Goal: Ask a question: Seek information or help from site administrators or community

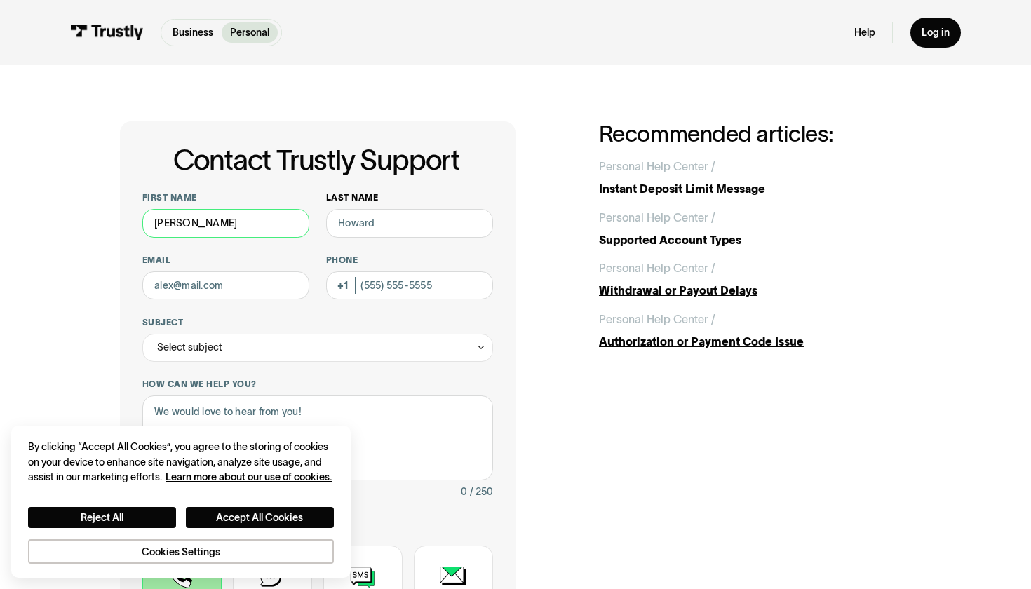
type input "[PERSON_NAME]"
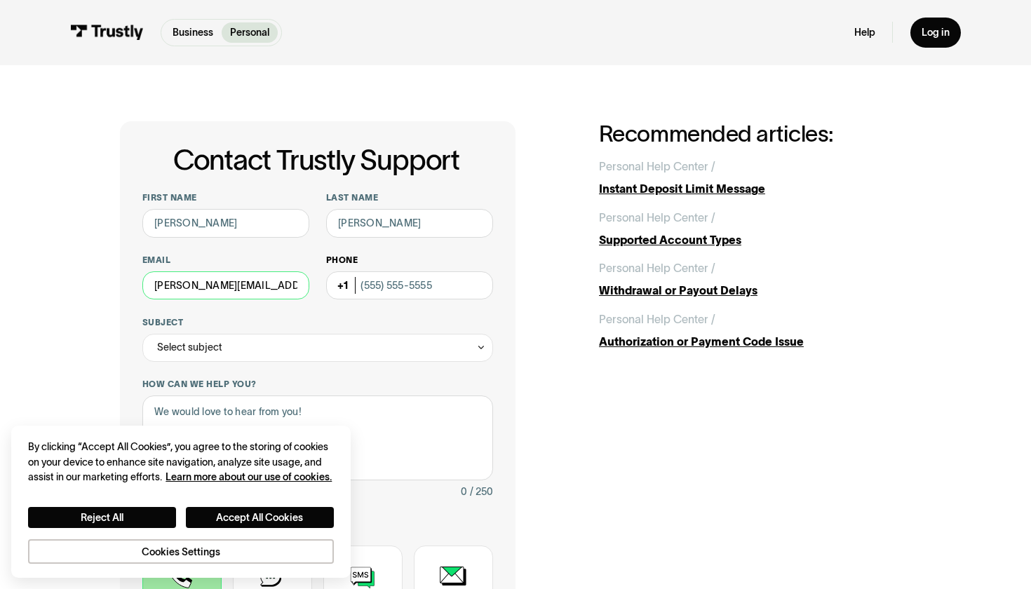
type input "[PERSON_NAME][EMAIL_ADDRESS][DOMAIN_NAME]"
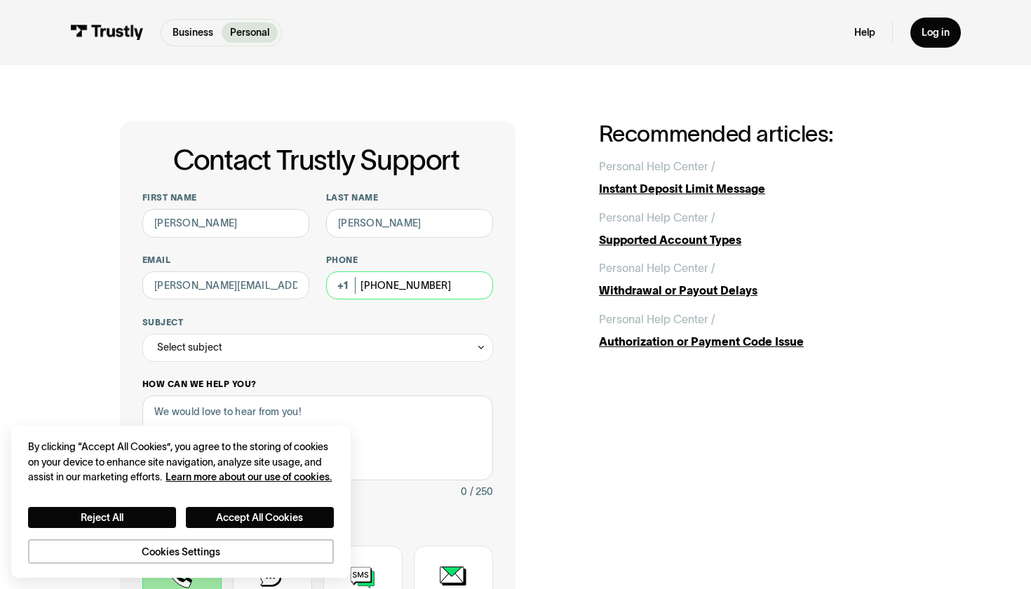
scroll to position [61, 0]
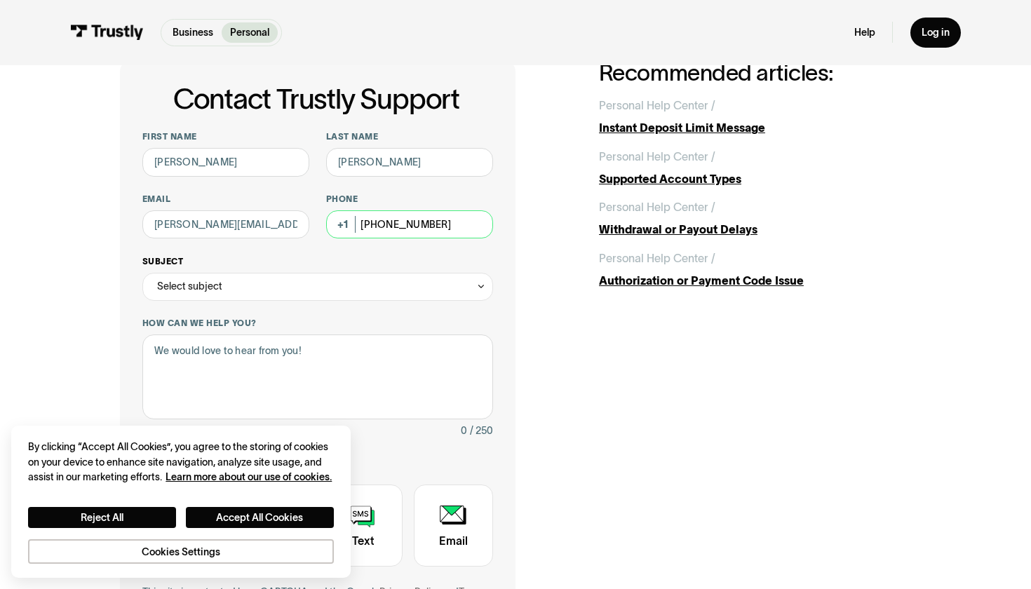
type input "[PHONE_NUMBER]"
click at [262, 285] on div "Select subject" at bounding box center [317, 287] width 351 height 28
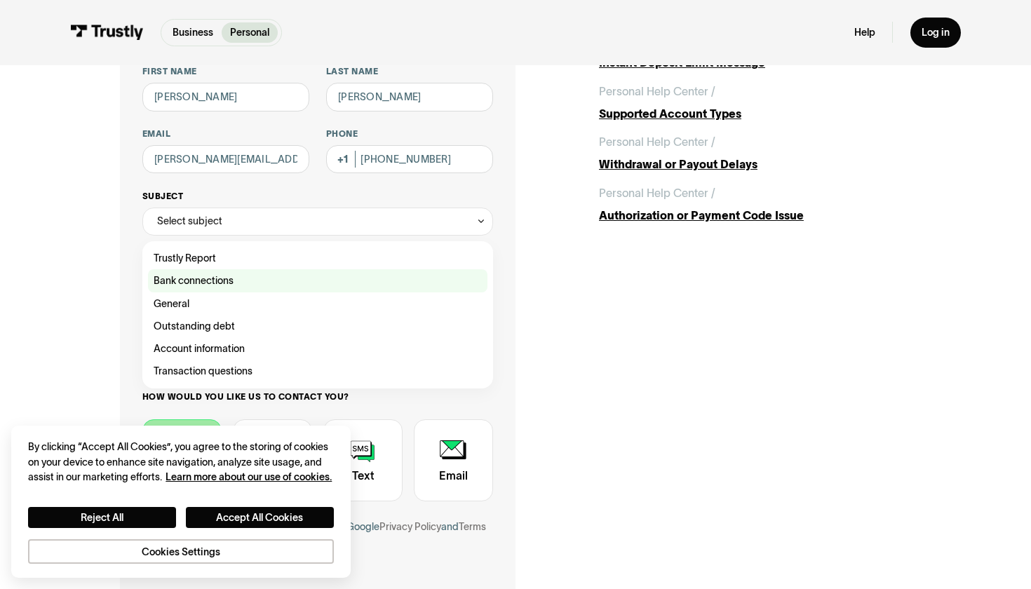
scroll to position [128, 0]
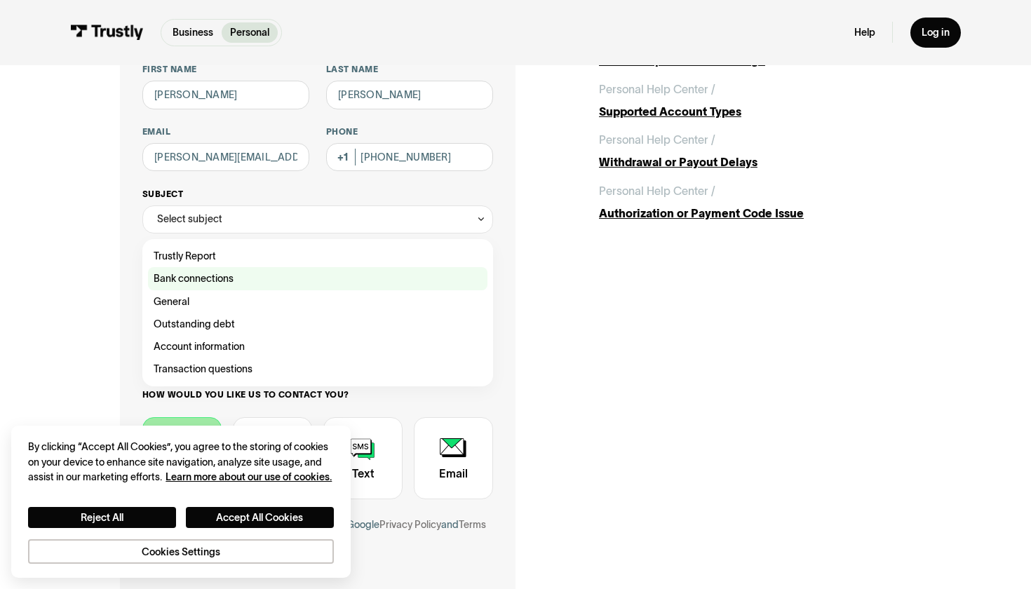
click at [220, 285] on div "Contact Trustly Support" at bounding box center [317, 278] width 339 height 22
type input "**********"
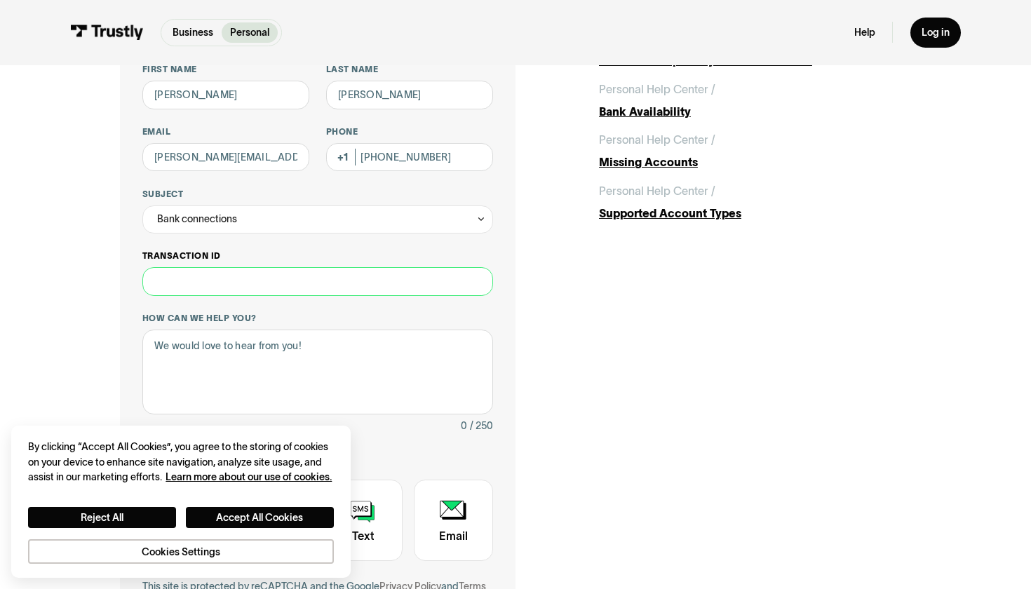
click at [190, 294] on input "Transaction ID" at bounding box center [317, 281] width 351 height 28
click at [195, 376] on textarea "How can we help you?" at bounding box center [317, 372] width 351 height 85
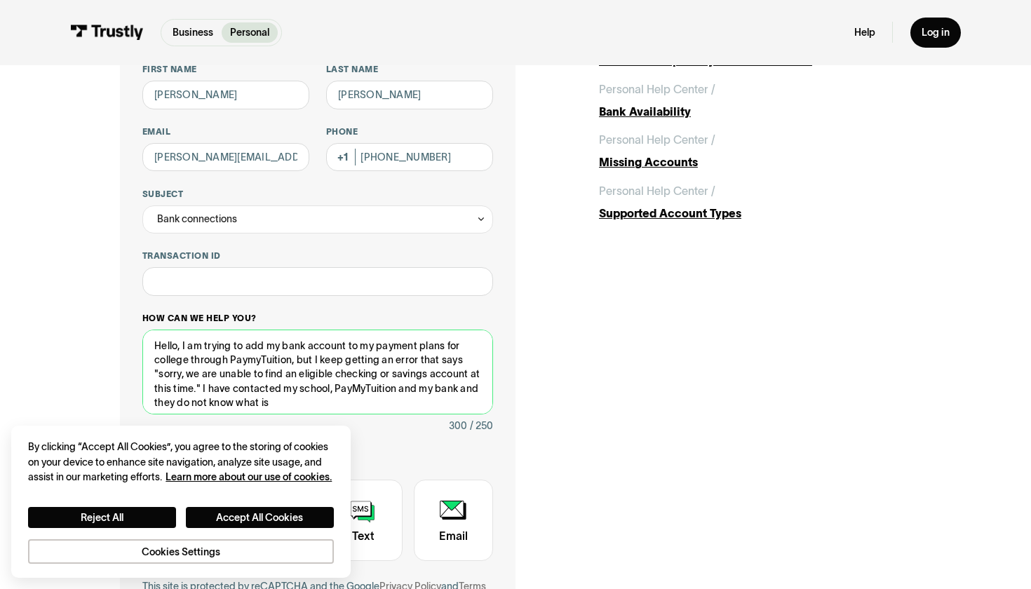
scroll to position [4, 0]
drag, startPoint x: 180, startPoint y: 344, endPoint x: 141, endPoint y: 343, distance: 38.6
click at [141, 343] on div "**********" at bounding box center [318, 348] width 396 height 711
click at [178, 342] on textarea "Hello, I am trying to add my bank account to my payment plans for college throu…" at bounding box center [317, 372] width 351 height 85
click at [292, 398] on textarea "Hello, I am trying to add my bank account to my payment plans for college throu…" at bounding box center [317, 372] width 351 height 85
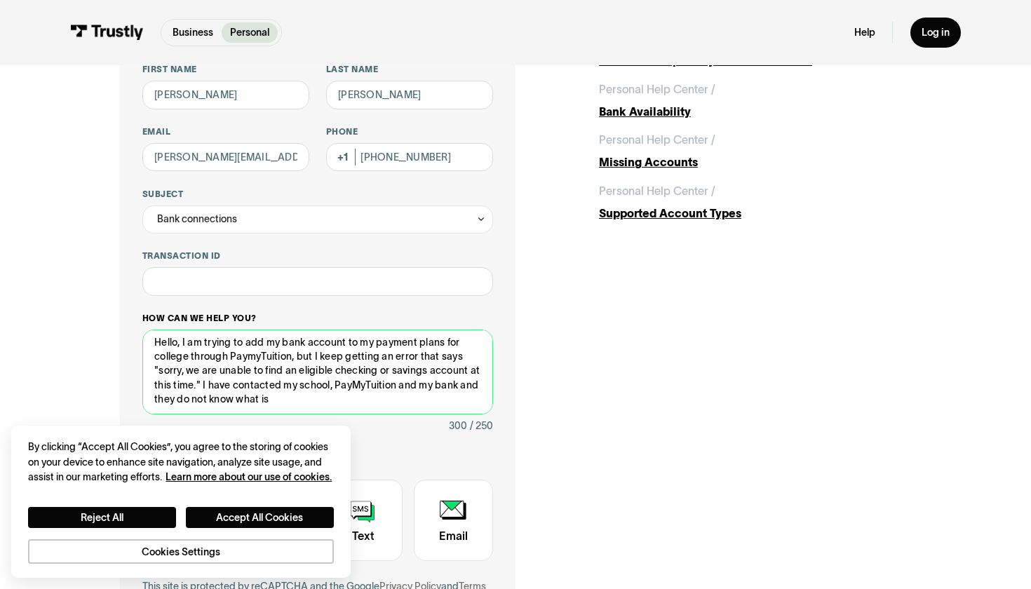
drag, startPoint x: 307, startPoint y: 402, endPoint x: 203, endPoint y: 384, distance: 106.0
click at [203, 384] on textarea "Hello, I am trying to add my bank account to my payment plans for college throu…" at bounding box center [317, 372] width 351 height 85
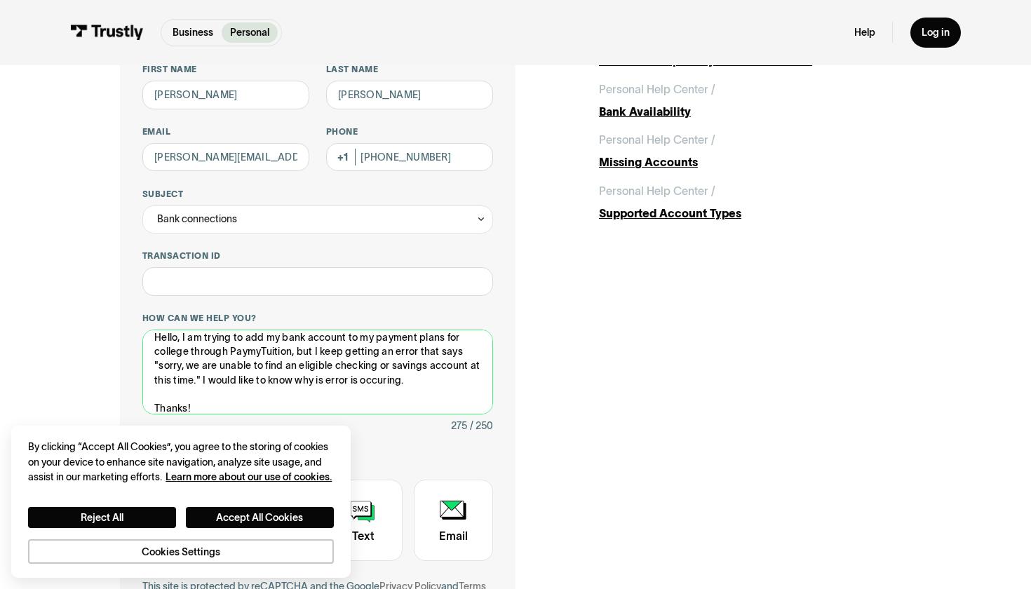
type textarea "Hello, I am trying to add my bank account to my payment plans for college throu…"
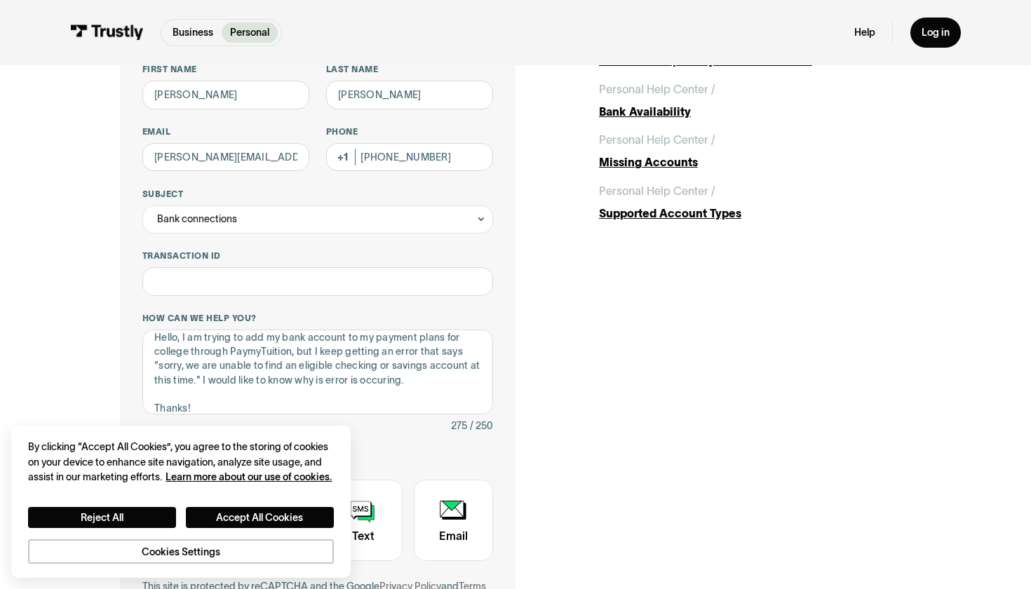
click at [680, 358] on div "**********" at bounding box center [516, 348] width 792 height 711
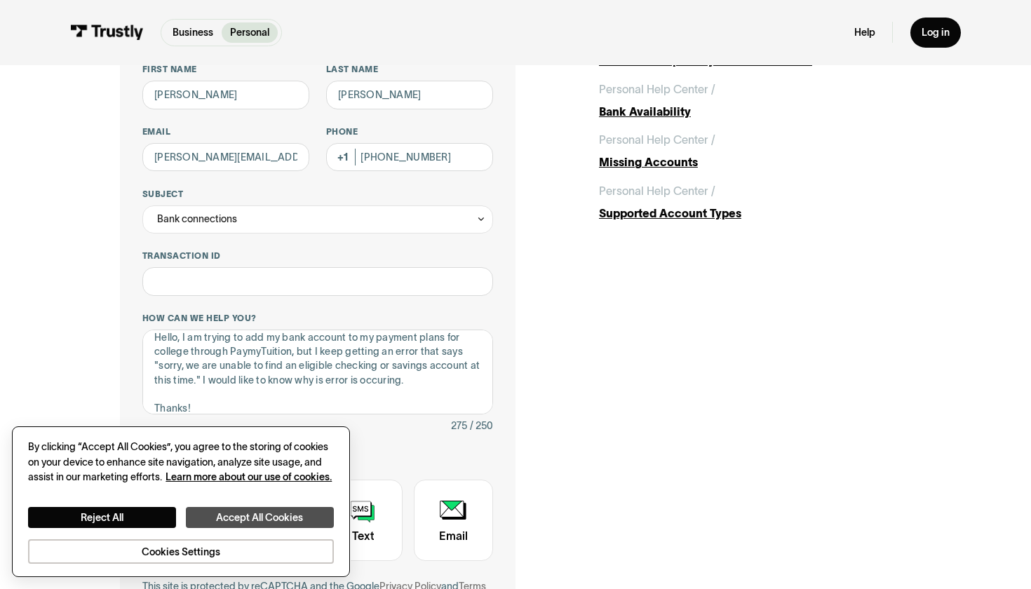
click at [234, 517] on button "Accept All Cookies" at bounding box center [260, 517] width 148 height 21
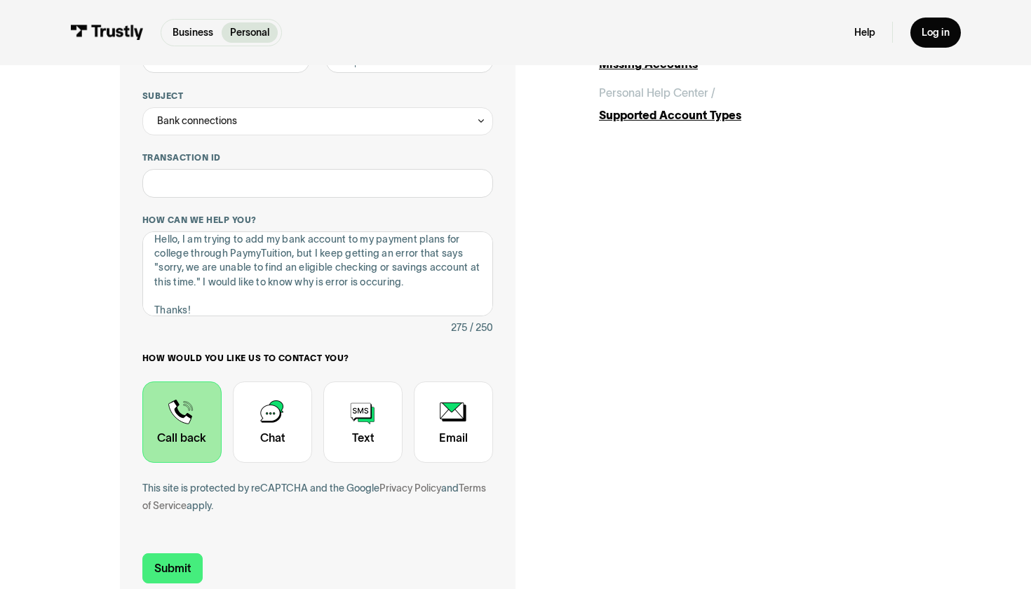
scroll to position [236, 0]
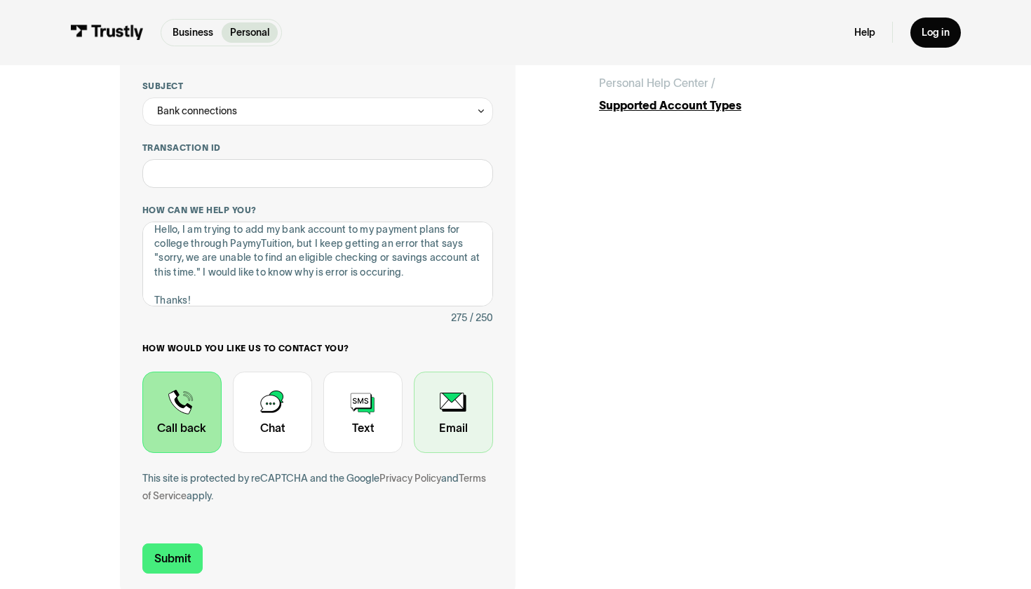
click at [457, 430] on div "Contact Trustly Support" at bounding box center [453, 413] width 79 height 82
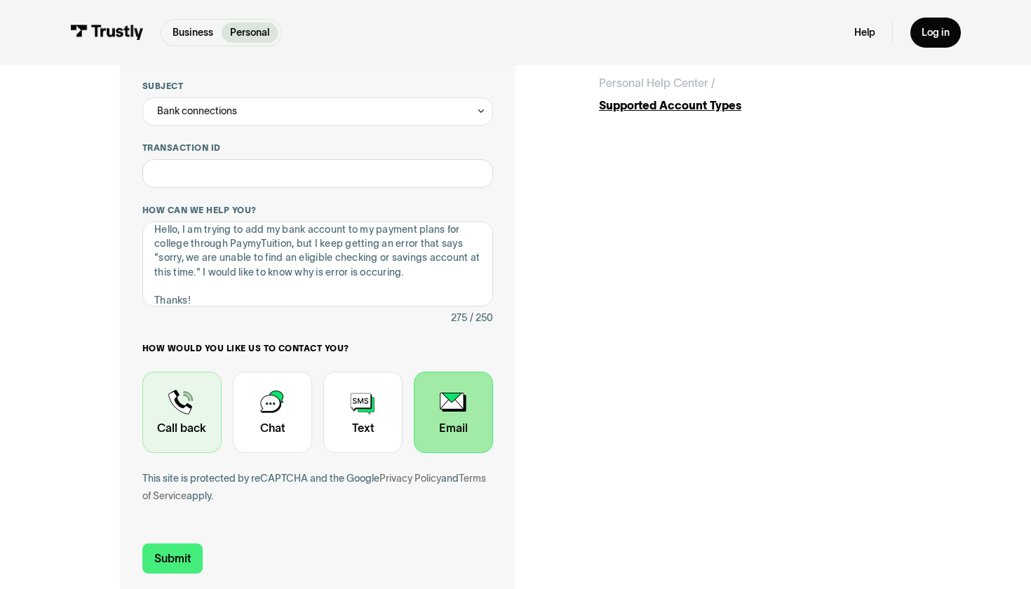
click at [195, 447] on div "Contact Trustly Support" at bounding box center [181, 413] width 79 height 82
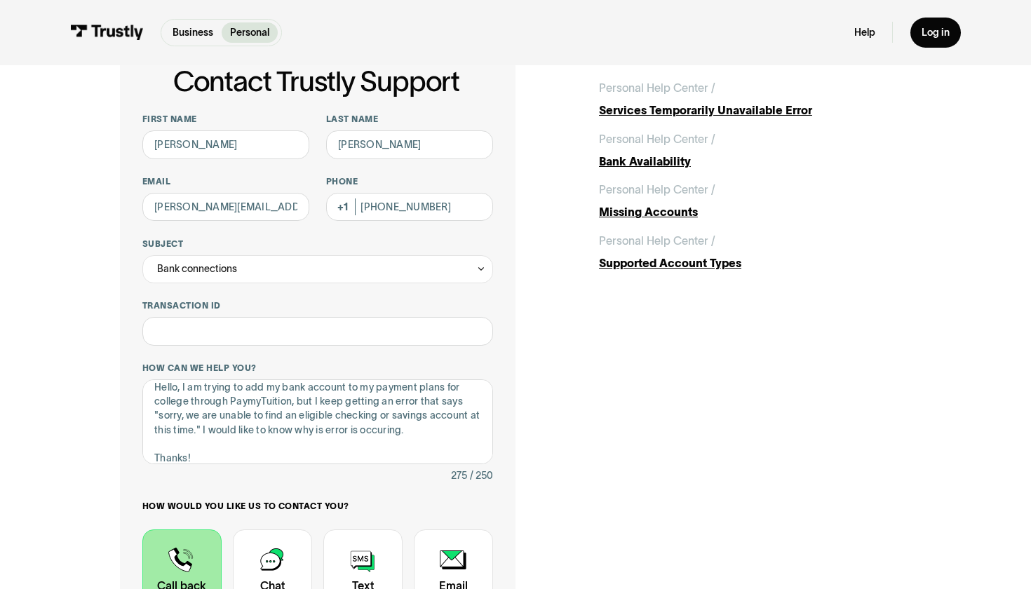
scroll to position [73, 0]
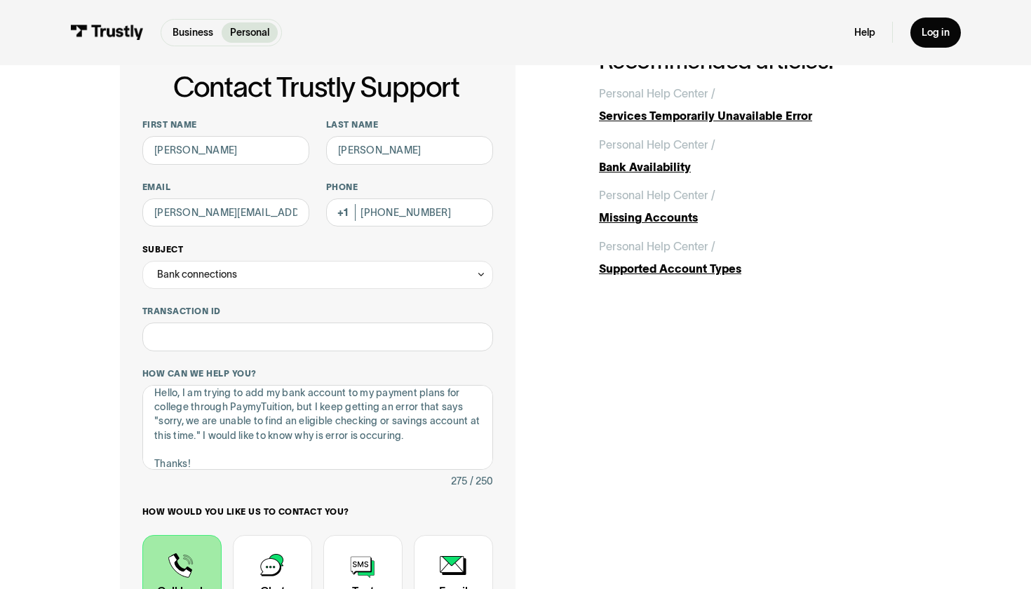
click at [290, 272] on div "Bank connections" at bounding box center [317, 275] width 351 height 28
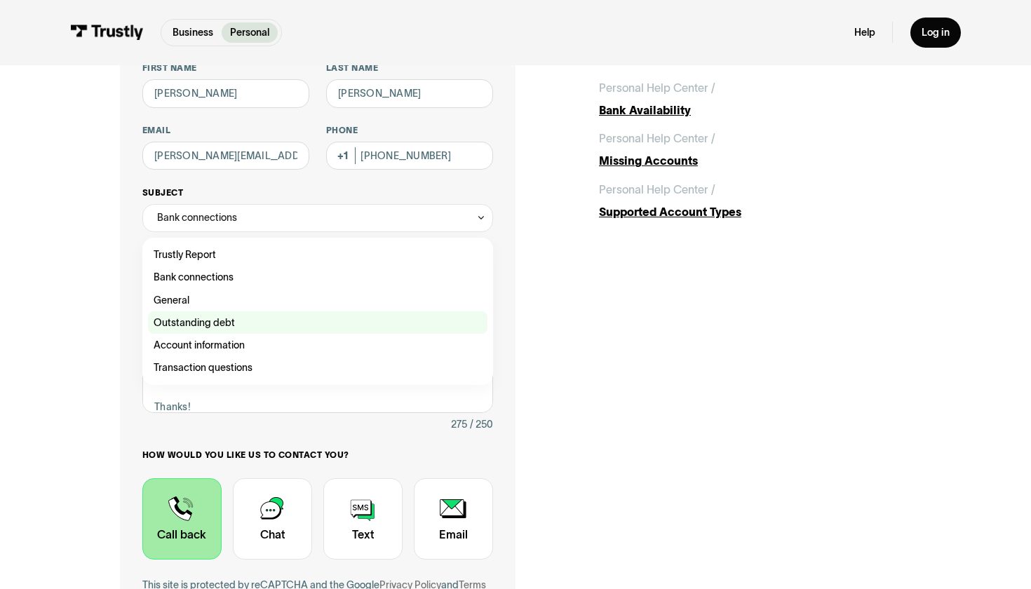
scroll to position [133, 0]
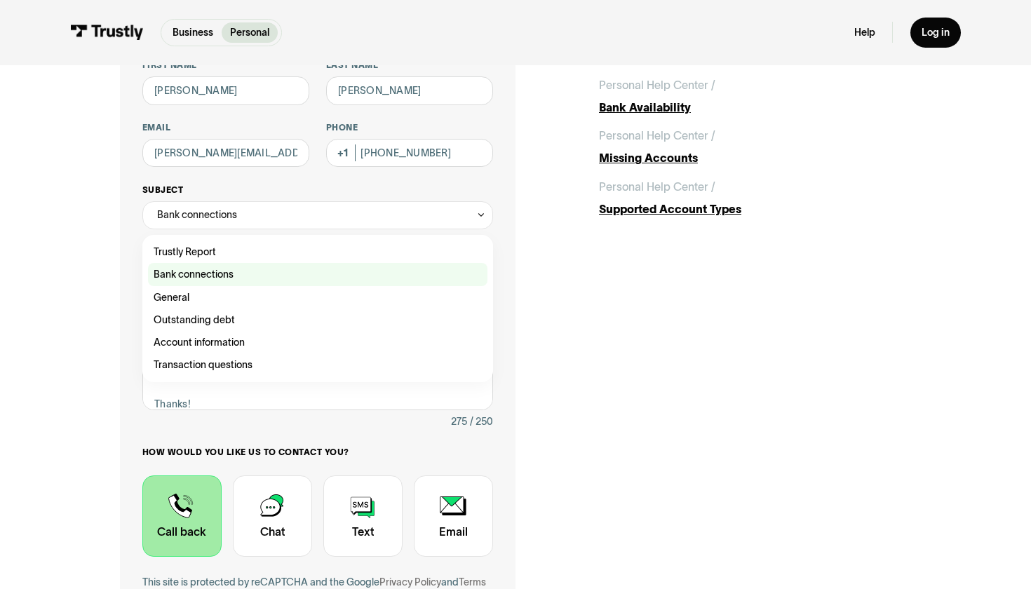
click at [307, 278] on div "Contact Trustly Support" at bounding box center [317, 274] width 339 height 22
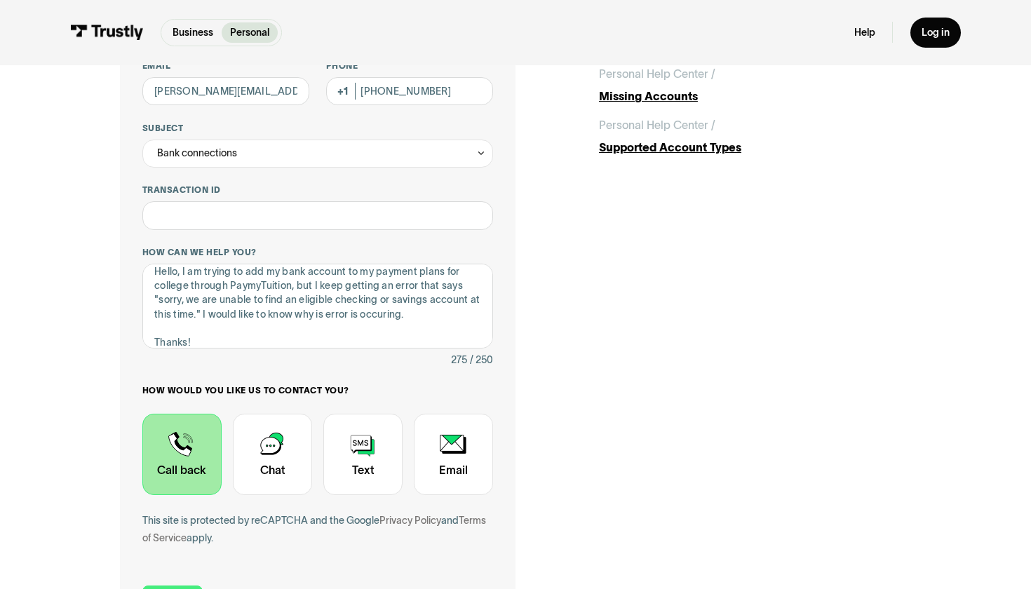
scroll to position [217, 0]
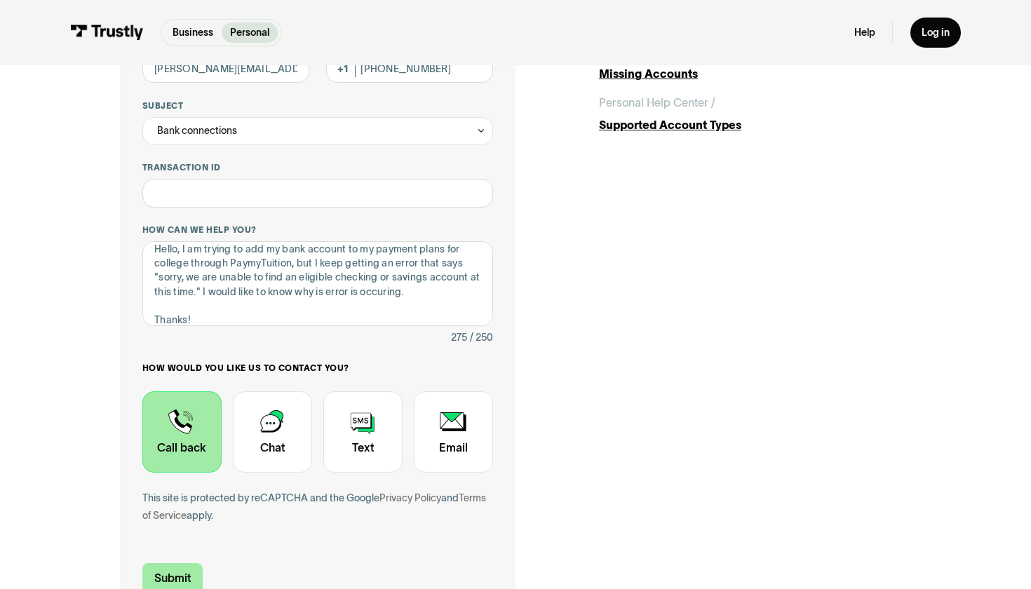
click at [166, 570] on input "Submit" at bounding box center [172, 577] width 60 height 29
type input "[PHONE_NUMBER]"
